Goal: Task Accomplishment & Management: Use online tool/utility

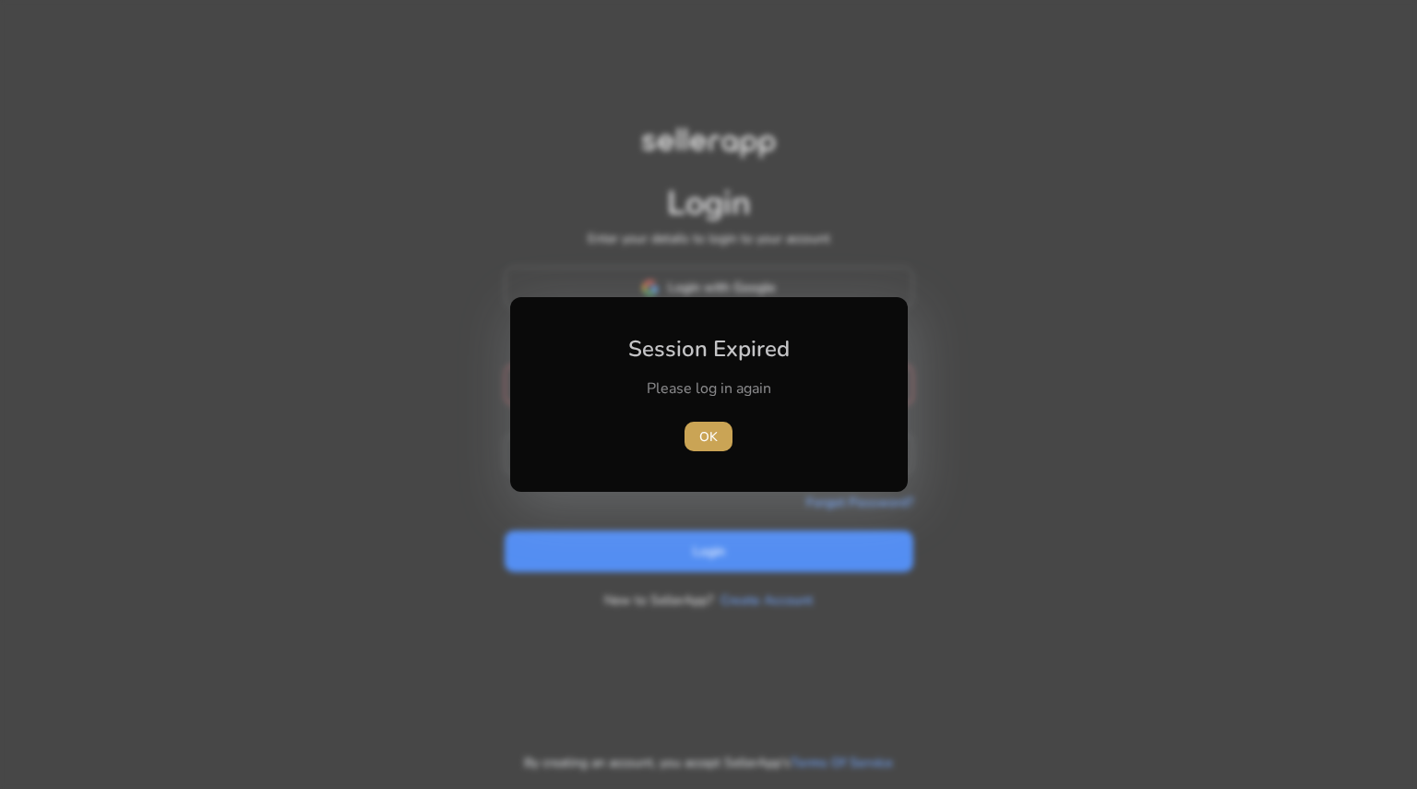
click at [706, 440] on span "OK" at bounding box center [708, 436] width 18 height 19
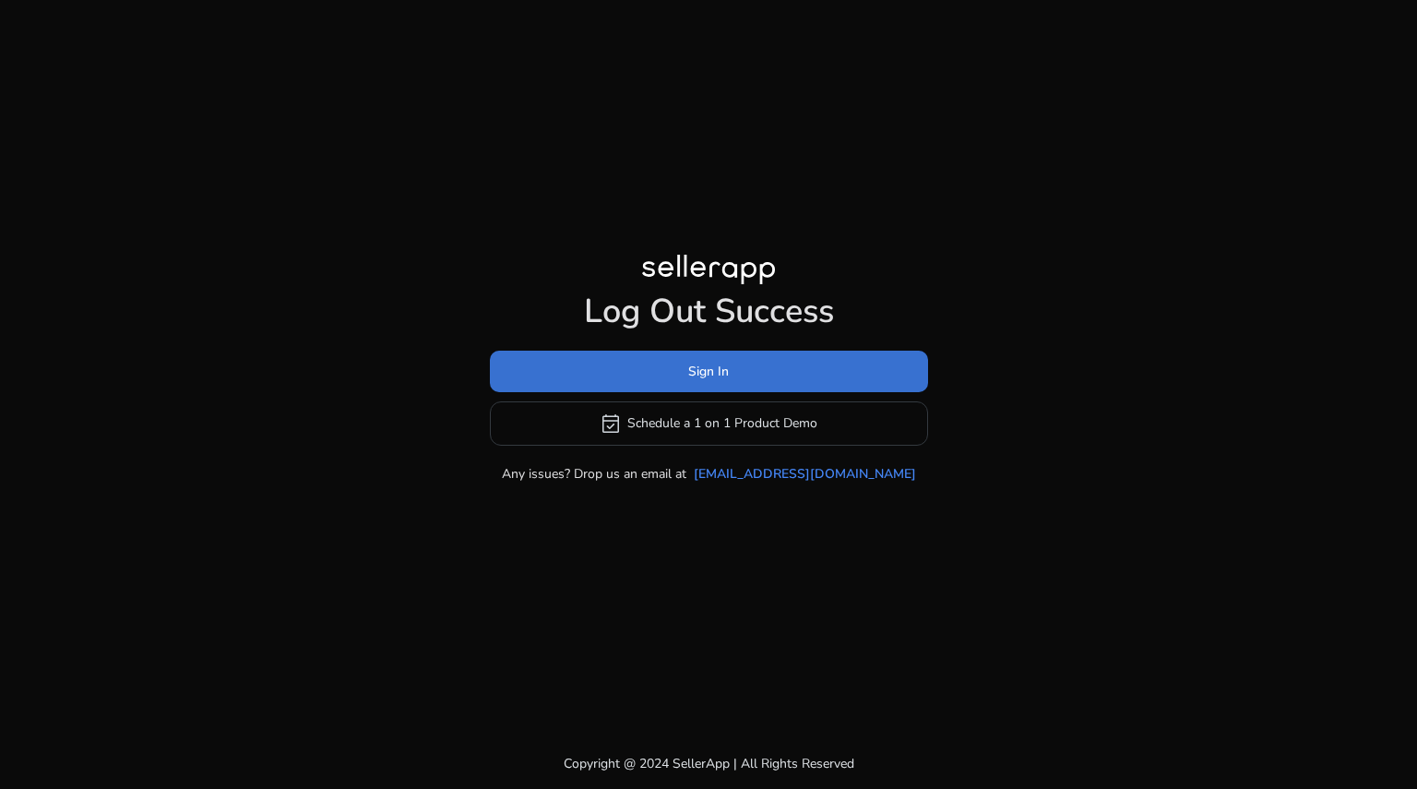
click at [712, 365] on span "Sign In" at bounding box center [708, 371] width 41 height 19
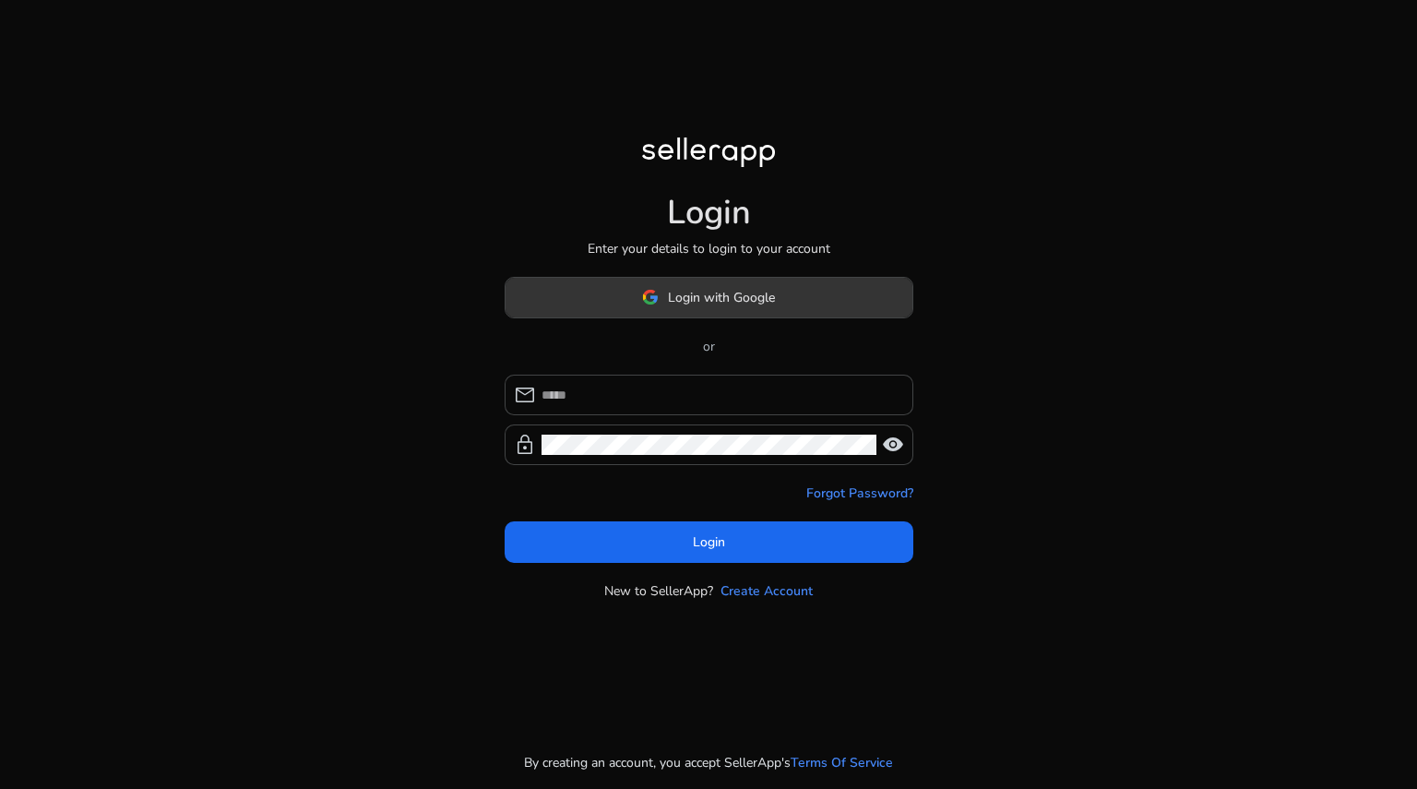
click at [732, 298] on span "Login with Google" at bounding box center [721, 297] width 107 height 19
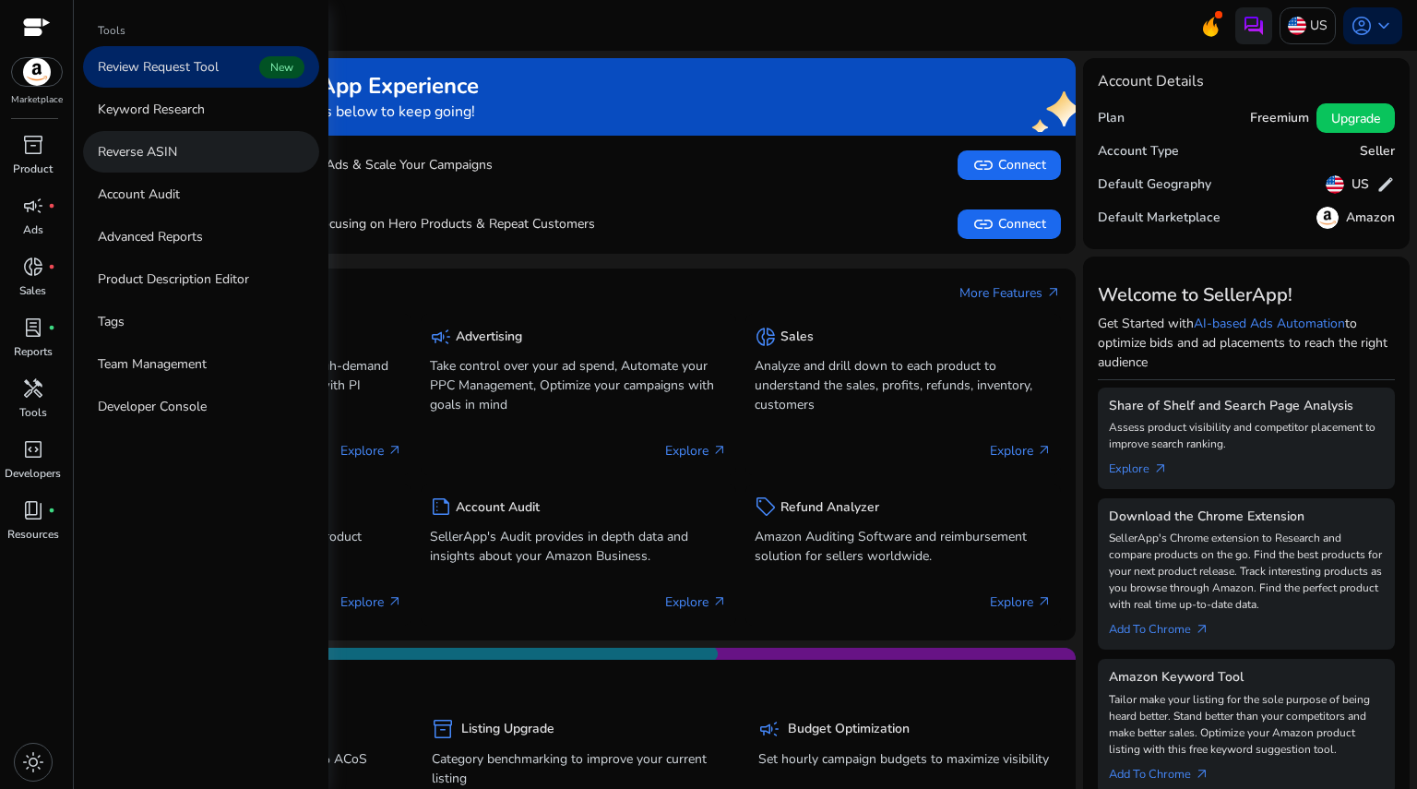
click at [194, 153] on link "Reverse ASIN" at bounding box center [201, 152] width 236 height 42
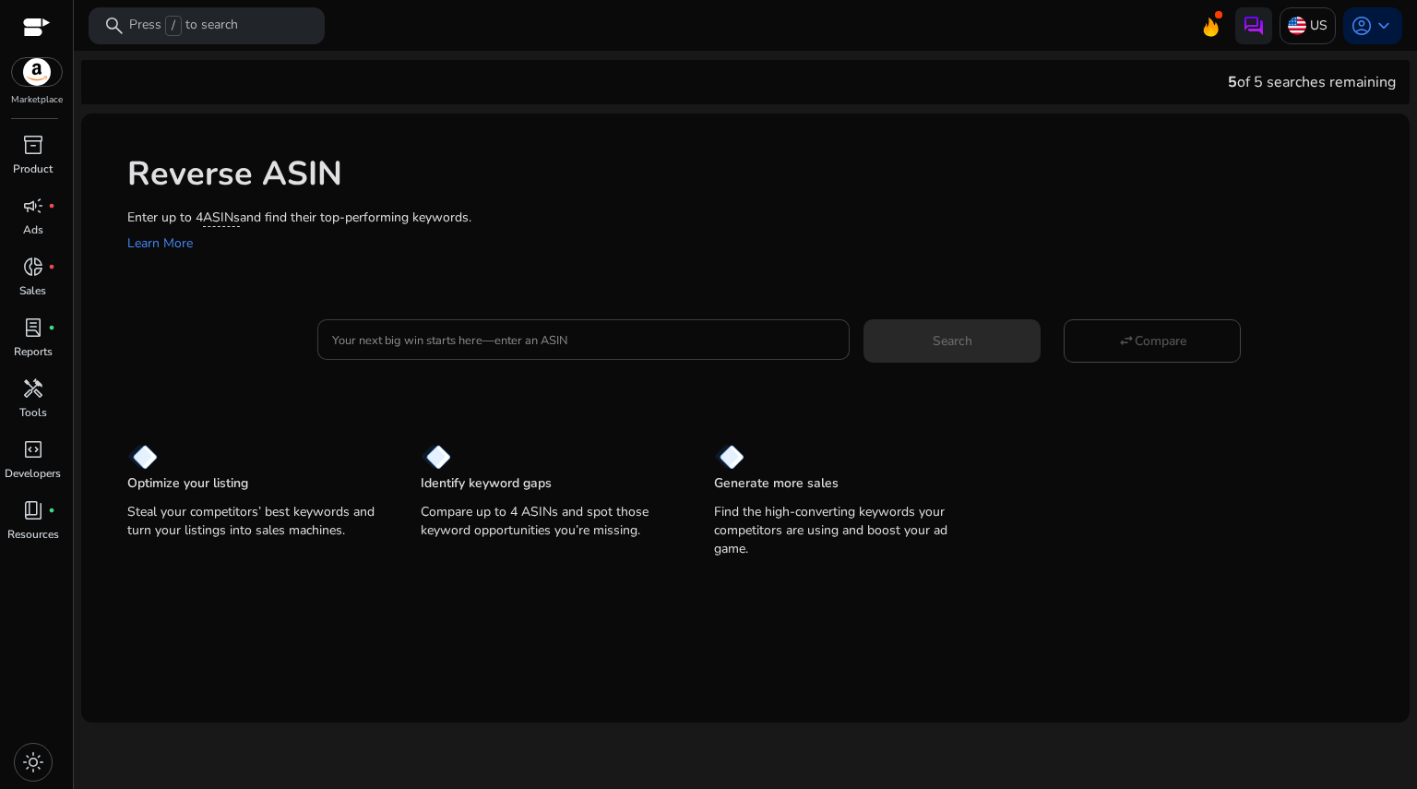
click at [439, 350] on div at bounding box center [583, 339] width 503 height 41
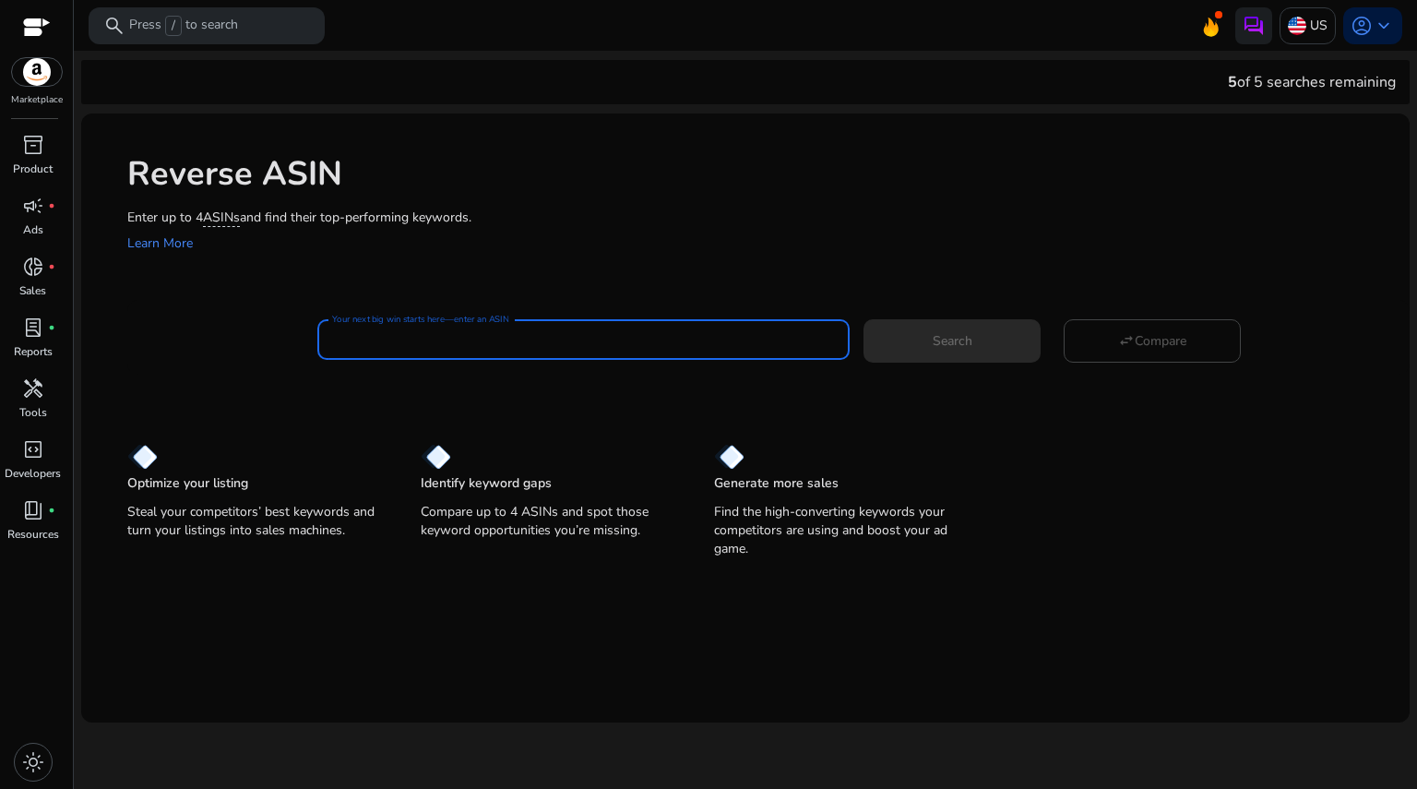
paste input "**********"
type input "**********"
click at [863, 319] on button "Search" at bounding box center [951, 340] width 177 height 42
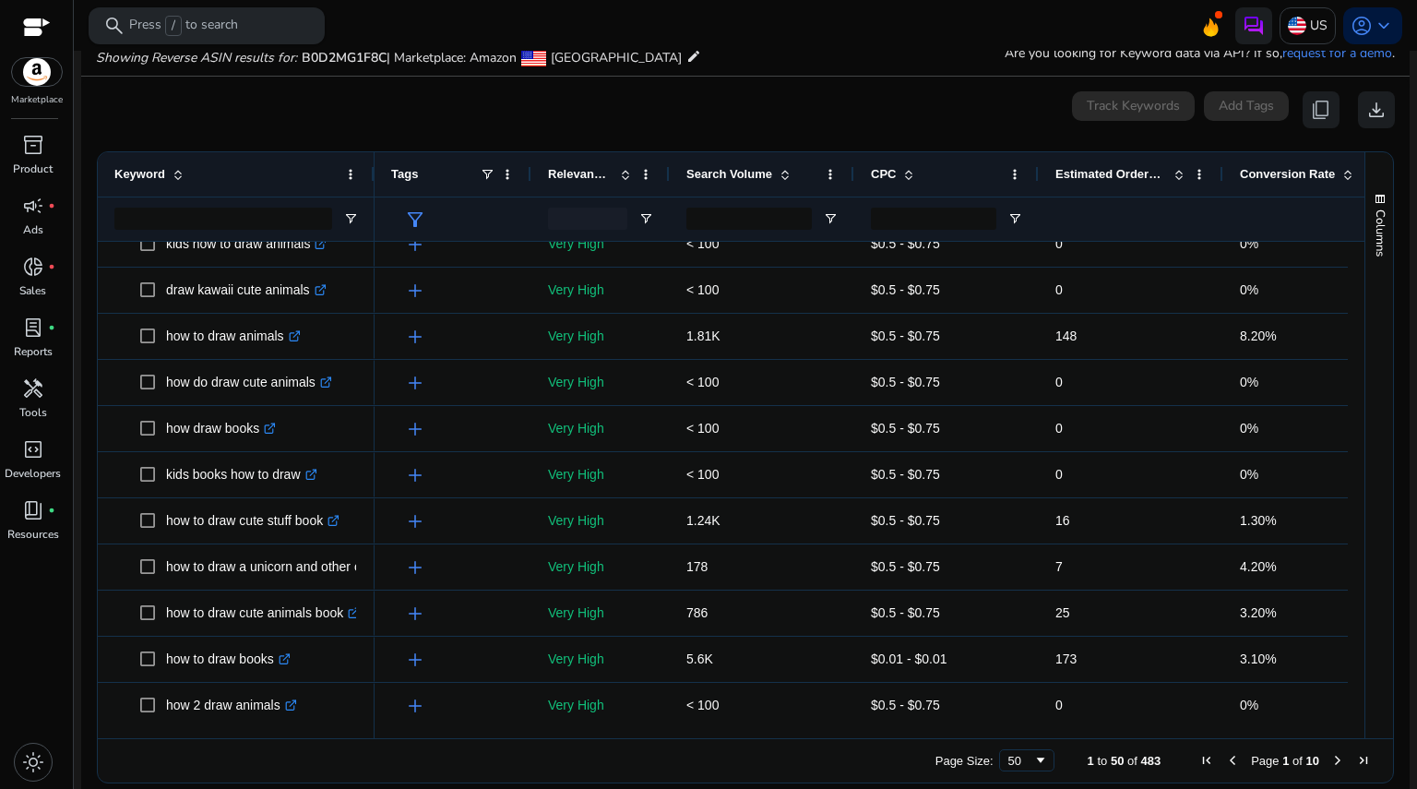
scroll to position [575, 0]
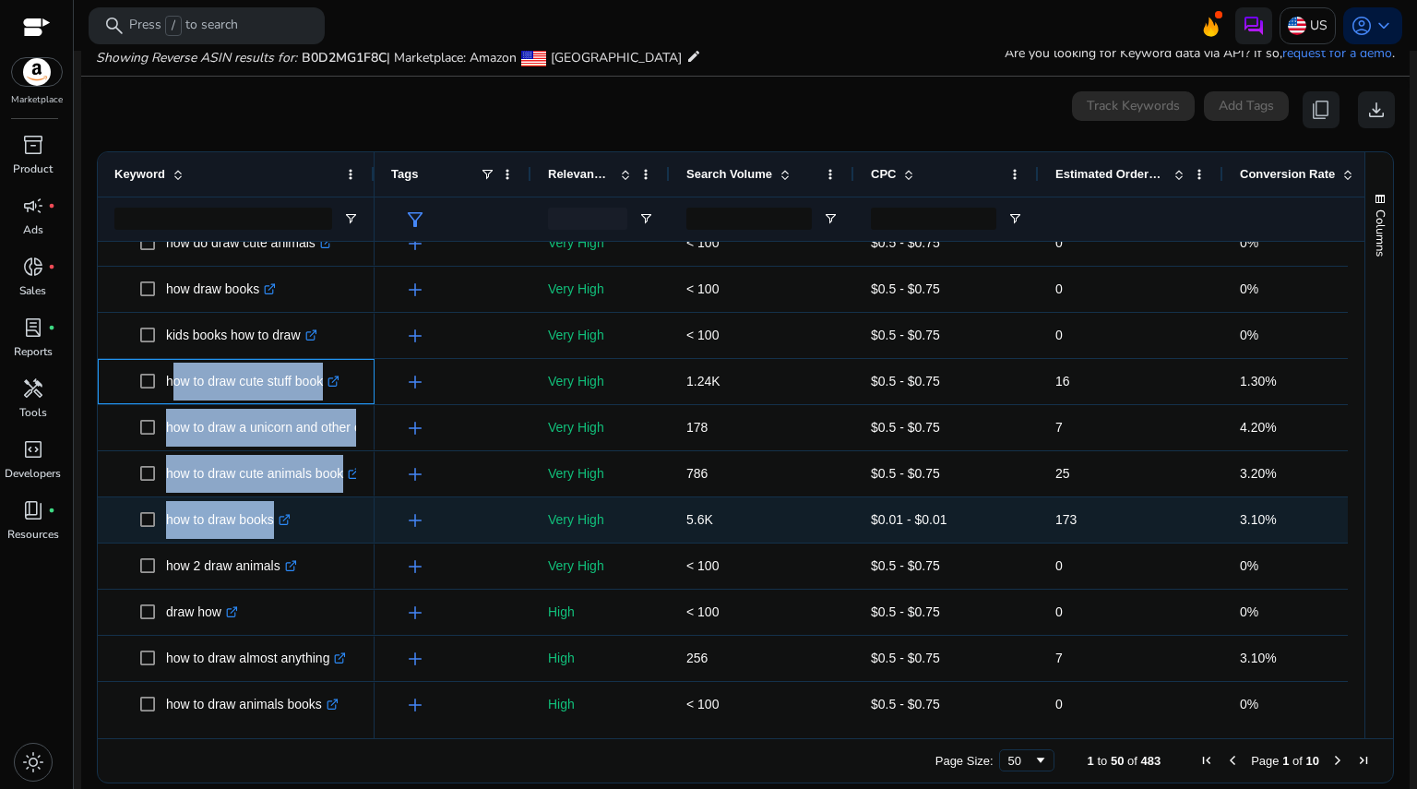
drag, startPoint x: 167, startPoint y: 383, endPoint x: 341, endPoint y: 506, distance: 213.7
copy div "how to draw cute stuff book .st0{fill:#2c8af8} how to draw a unicorn and other …"
